Goal: Task Accomplishment & Management: Use online tool/utility

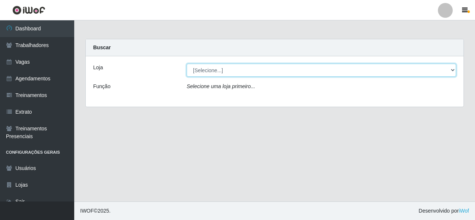
click at [384, 69] on select "[Selecione...] Rede Econômico - Malvinas Rede Econômico - Prata" at bounding box center [321, 70] width 269 height 13
select select "194"
click at [187, 64] on select "[Selecione...] Rede Econômico - Malvinas Rede Econômico - Prata" at bounding box center [321, 70] width 269 height 13
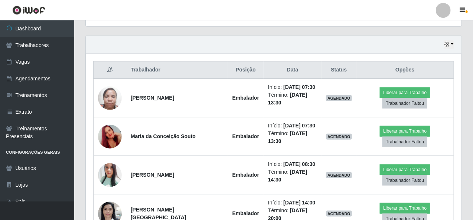
scroll to position [260, 0]
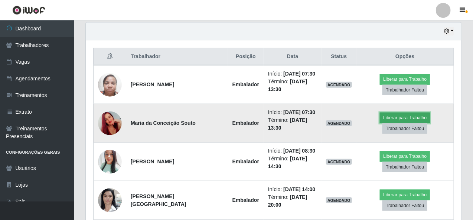
click at [399, 117] on button "Liberar para Trabalho" at bounding box center [405, 118] width 50 height 10
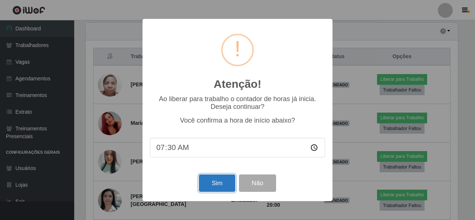
click at [213, 180] on button "Sim" at bounding box center [217, 183] width 36 height 17
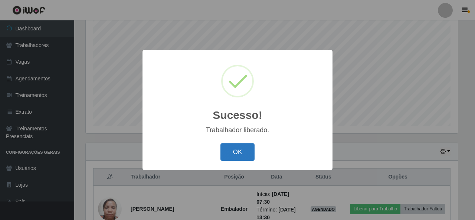
click at [246, 154] on button "OK" at bounding box center [237, 152] width 35 height 17
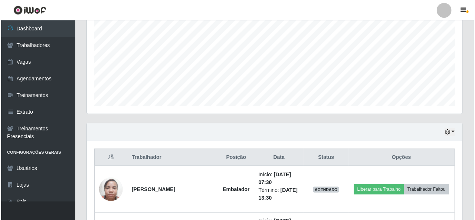
scroll to position [251, 0]
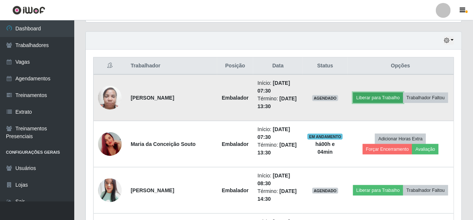
click at [372, 97] on button "Liberar para Trabalho" at bounding box center [378, 98] width 50 height 10
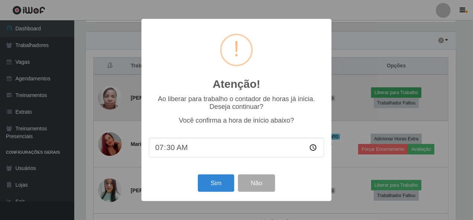
scroll to position [154, 373]
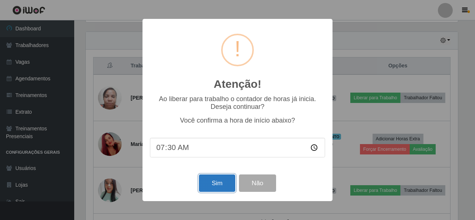
click at [220, 181] on button "Sim" at bounding box center [217, 183] width 36 height 17
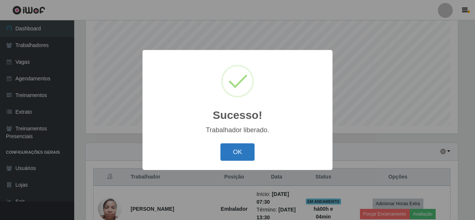
click at [231, 149] on button "OK" at bounding box center [237, 152] width 35 height 17
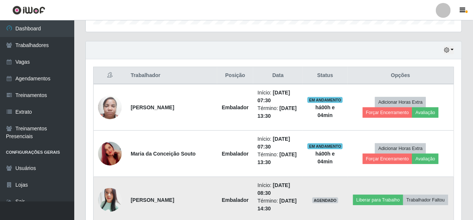
scroll to position [251, 0]
